Goal: Task Accomplishment & Management: Use online tool/utility

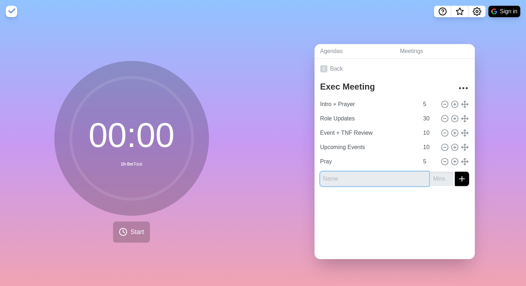
click at [358, 181] on input "text" at bounding box center [374, 178] width 109 height 14
type input "TNF Debrief"
click at [455, 171] on button "submit" at bounding box center [462, 178] width 14 height 14
type input "5"
click at [455, 171] on button "submit" at bounding box center [462, 178] width 14 height 14
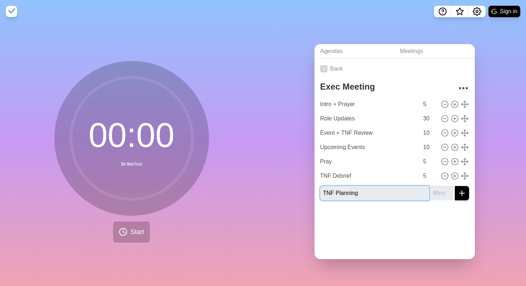
type input "TNF Planning"
click at [441, 192] on input "number" at bounding box center [442, 193] width 23 height 14
type input "5"
click at [455, 186] on button "submit" at bounding box center [462, 193] width 14 height 14
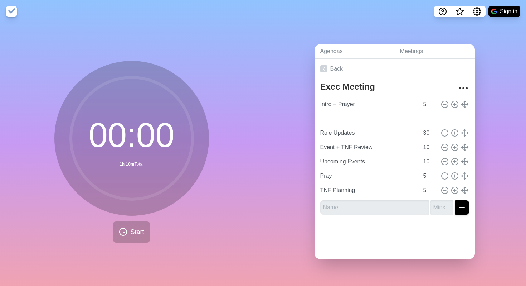
type input "TNF Debrief"
type input "5"
type input "Role Updates"
type input "30"
type input "Event + TNF Review"
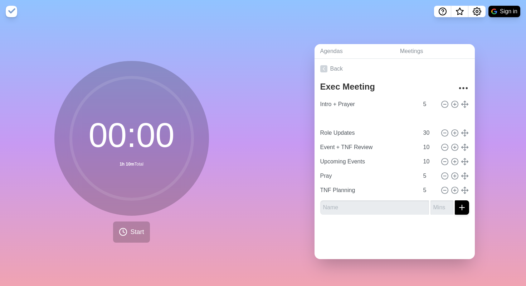
type input "Upcoming Events"
type input "10"
type input "Pray"
type input "TNF Planning"
type input "5"
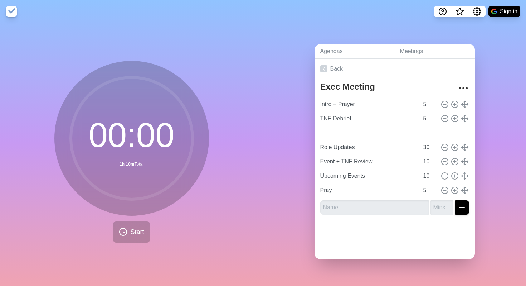
type input "Role Updates"
type input "30"
type input "Event + TNF Review"
type input "Upcoming Events"
type input "10"
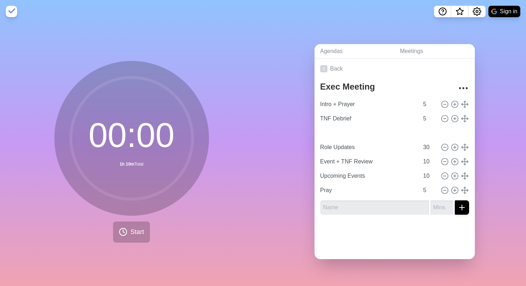
type input "Pray"
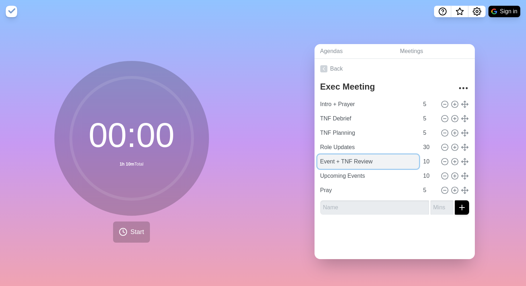
click at [374, 157] on input "Event + TNF Review" at bounding box center [369, 161] width 102 height 14
drag, startPoint x: 352, startPoint y: 160, endPoint x: 337, endPoint y: 160, distance: 15.0
click at [337, 160] on input "Event + TNF Review" at bounding box center [369, 161] width 102 height 14
click at [345, 160] on input "Event Review" at bounding box center [369, 161] width 102 height 14
click at [343, 161] on input "Event Review" at bounding box center [369, 161] width 102 height 14
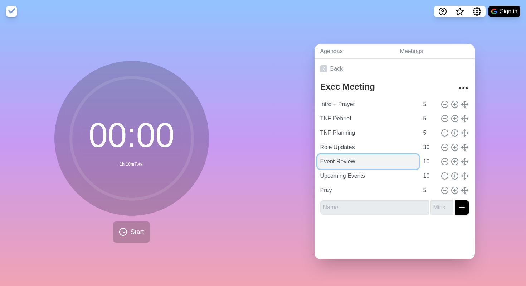
click at [343, 161] on input "Event Review" at bounding box center [369, 161] width 102 height 14
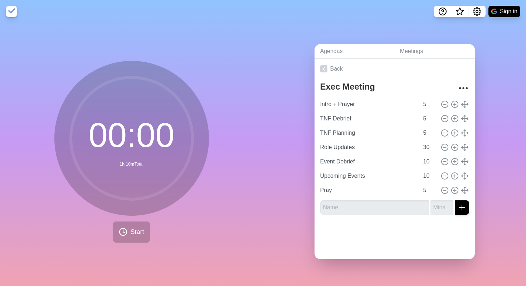
click at [379, 229] on div at bounding box center [395, 234] width 160 height 29
click at [444, 164] on circle at bounding box center [444, 161] width 6 height 6
type input "Upcoming Events"
type input "Pray"
type input "5"
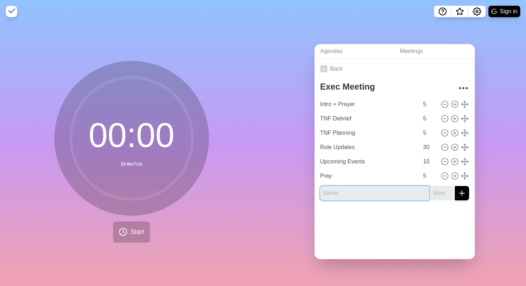
click at [400, 195] on input "text" at bounding box center [374, 193] width 109 height 14
type input "Event Debrief"
click at [440, 195] on input "number" at bounding box center [442, 193] width 23 height 14
type input "5"
click at [455, 186] on button "submit" at bounding box center [462, 193] width 14 height 14
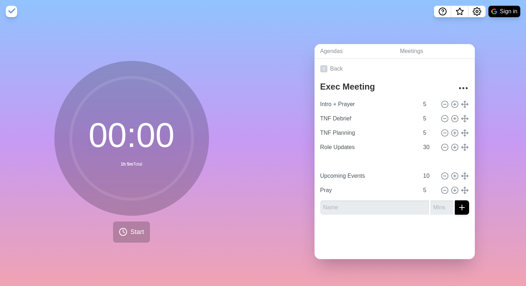
type input "Event Debrief"
type input "5"
type input "Upcoming Events"
type input "10"
type input "Pray"
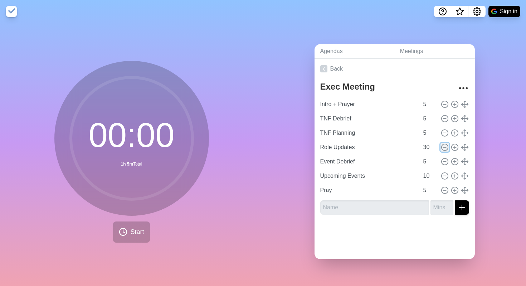
click at [445, 147] on line at bounding box center [445, 147] width 3 height 0
type input "Event Debrief"
type input "5"
type input "Upcoming Events"
type input "10"
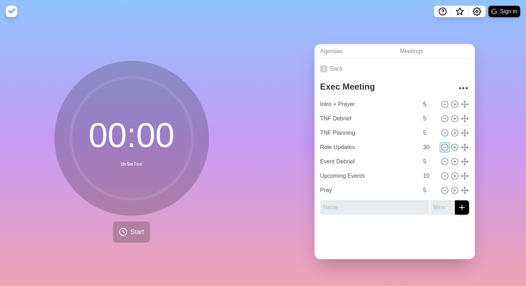
type input "Pray"
type input "5"
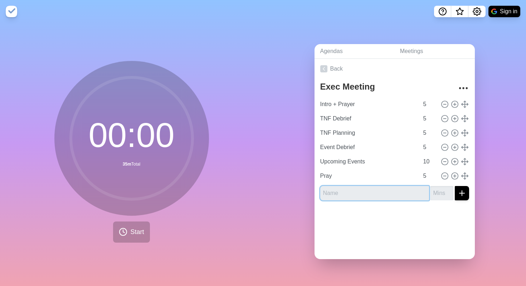
click at [390, 198] on input "text" at bounding box center [374, 193] width 109 height 14
type input "Role Updates"
click at [436, 195] on input "number" at bounding box center [442, 193] width 23 height 14
type input "25"
click at [461, 197] on button "submit" at bounding box center [462, 193] width 14 height 14
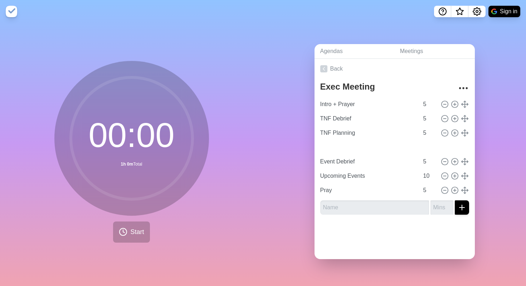
type input "Role Updates"
type input "25"
type input "Event Debrief"
type input "5"
type input "Upcoming Events"
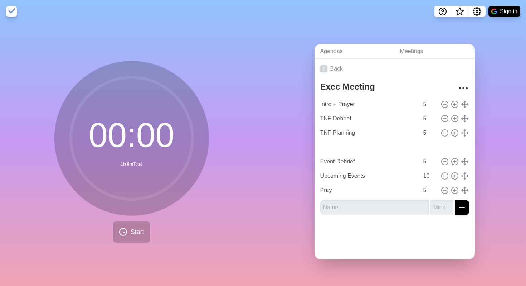
type input "10"
type input "Pray"
type input "5"
click at [397, 225] on div at bounding box center [395, 234] width 160 height 29
